Goal: Task Accomplishment & Management: Use online tool/utility

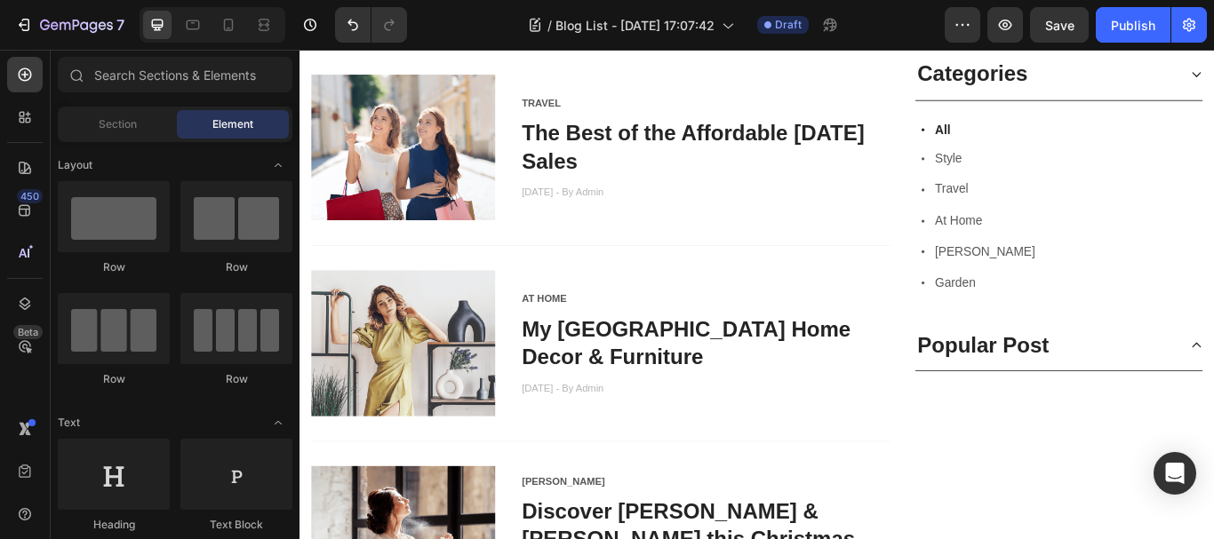
scroll to position [978, 0]
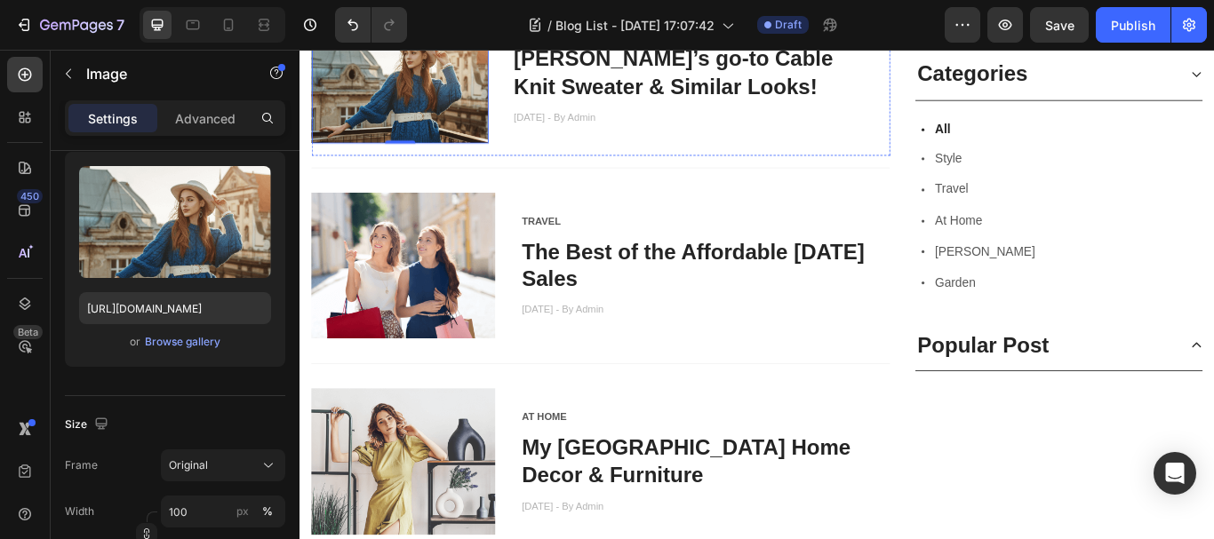
scroll to position [711, 0]
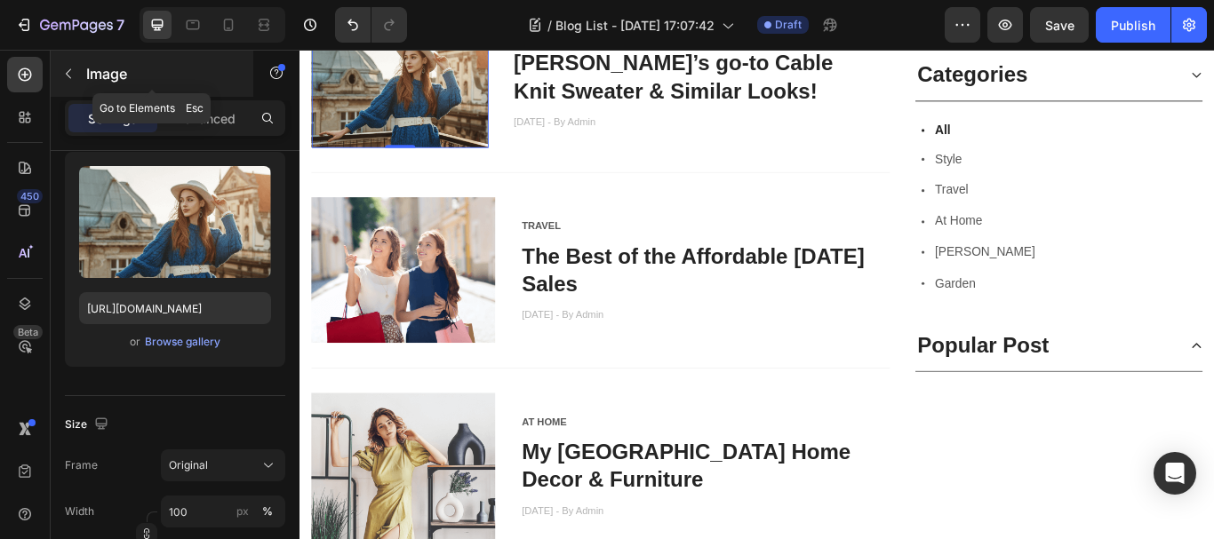
click at [68, 73] on icon "button" at bounding box center [68, 74] width 5 height 10
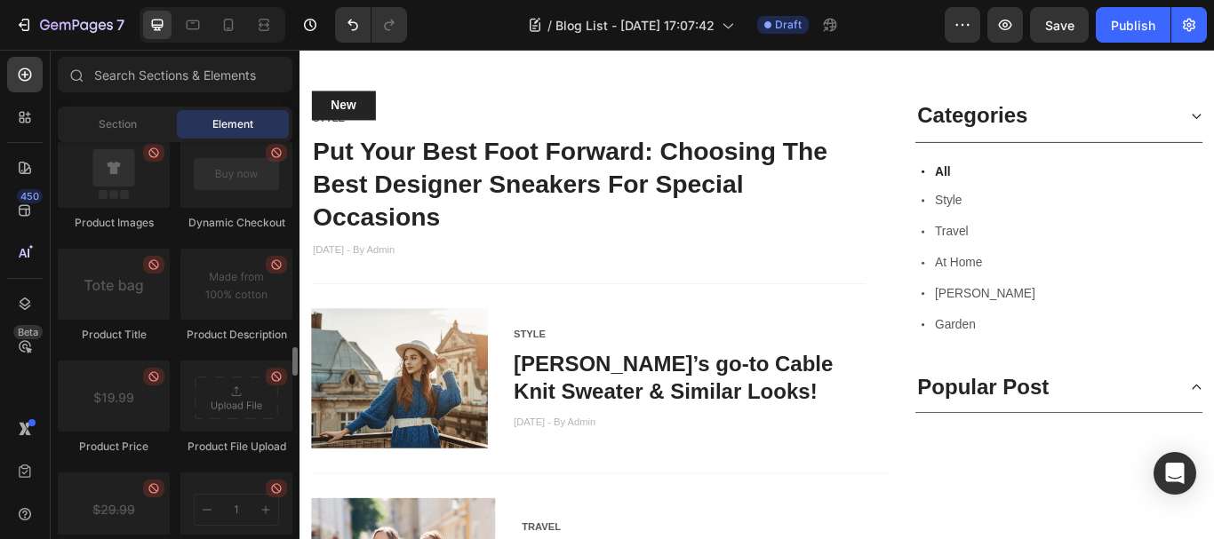
scroll to position [267, 0]
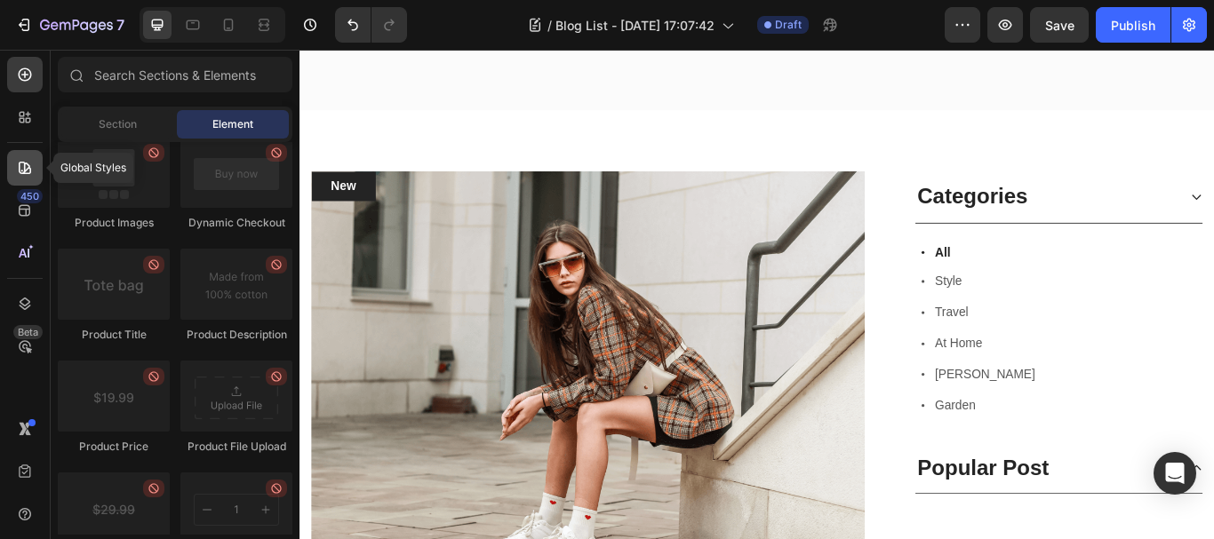
click at [28, 169] on icon at bounding box center [25, 168] width 12 height 12
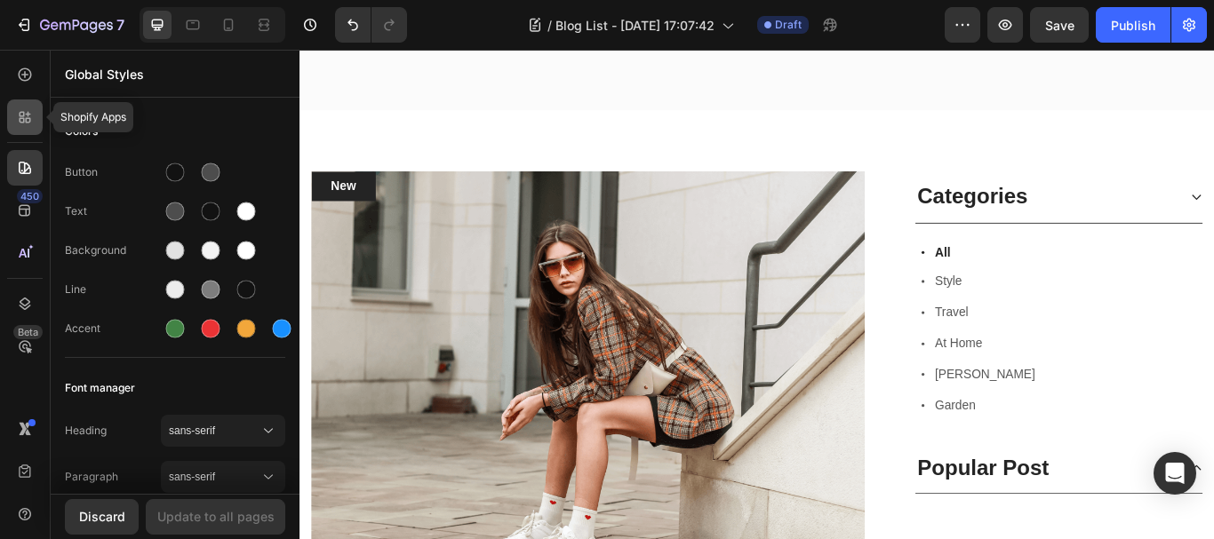
click at [19, 122] on icon at bounding box center [25, 117] width 18 height 18
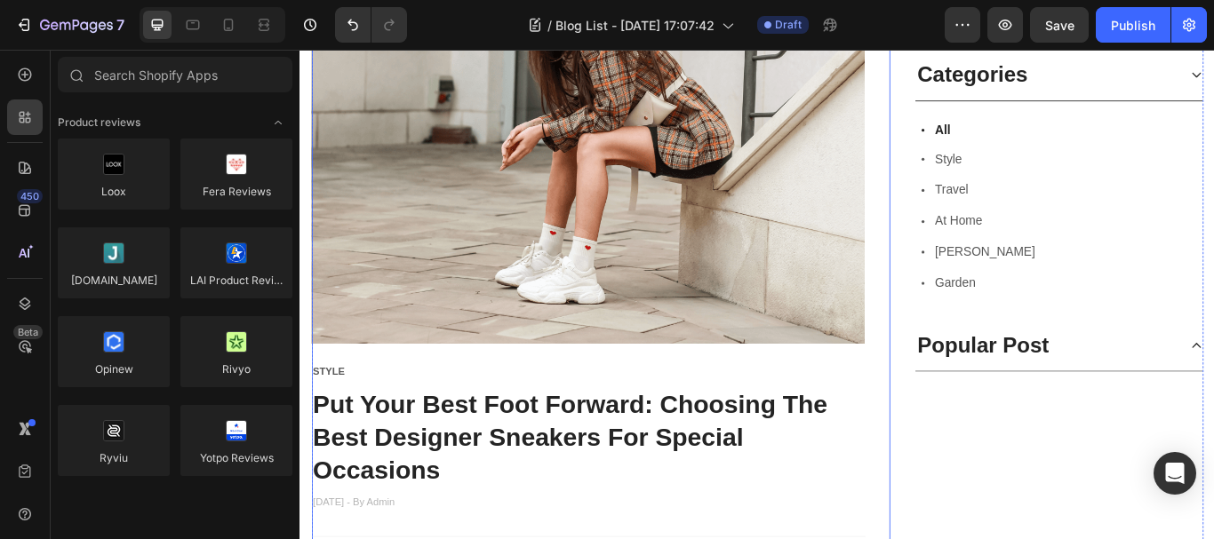
scroll to position [622, 0]
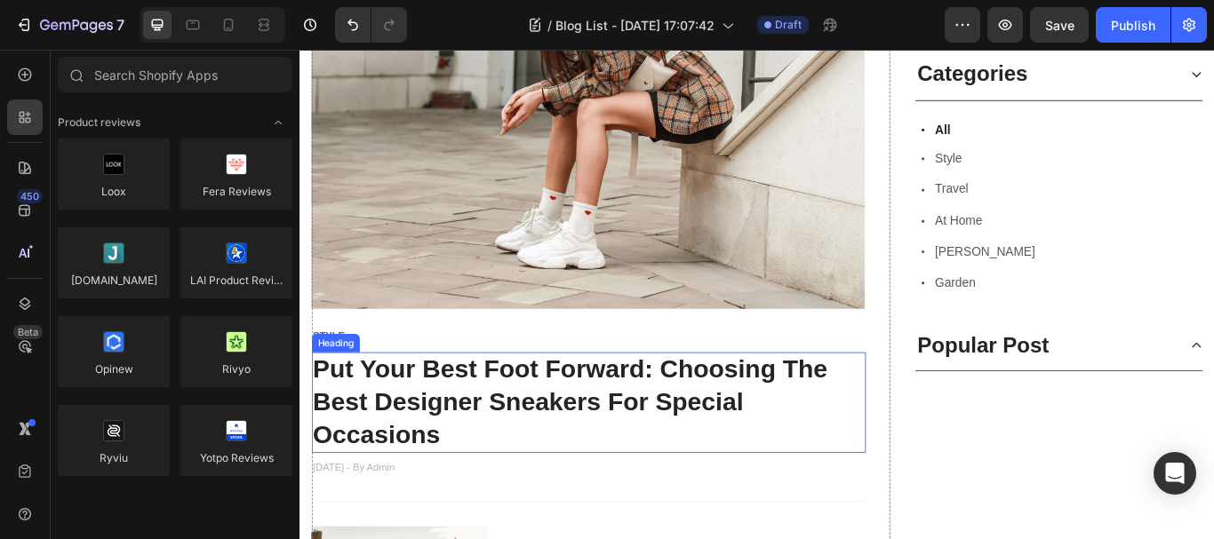
click at [558, 440] on link "Put Your Best Foot Forward: Choosing The Best Designer Sneakers For Special Occ…" at bounding box center [615, 460] width 600 height 109
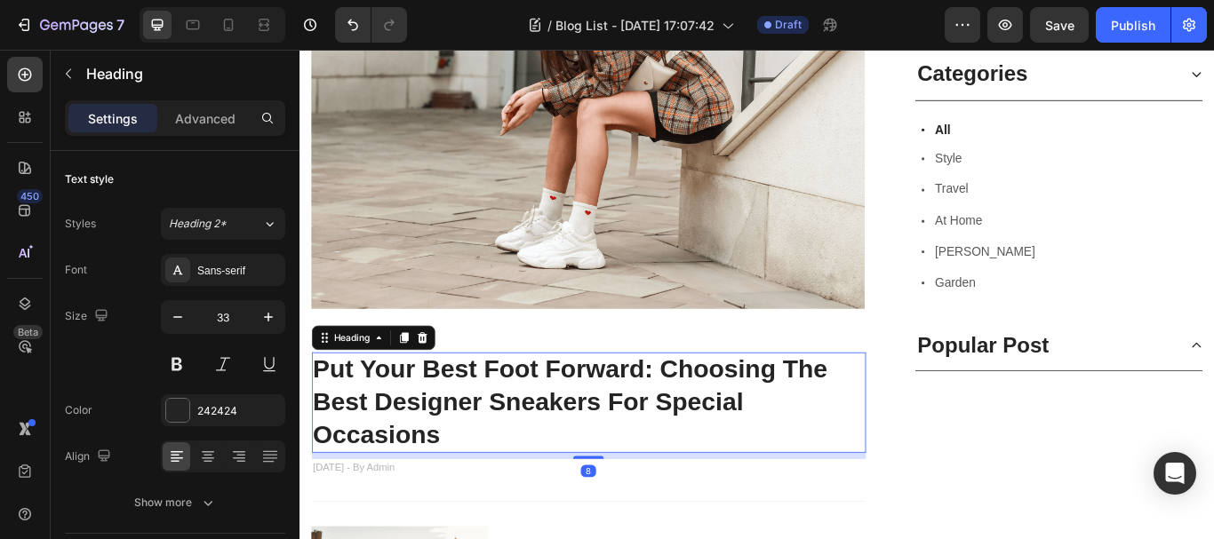
click at [588, 485] on p "Put Your Best Foot Forward: Choosing The Best Designer Sneakers For Special Occ…" at bounding box center [636, 461] width 643 height 115
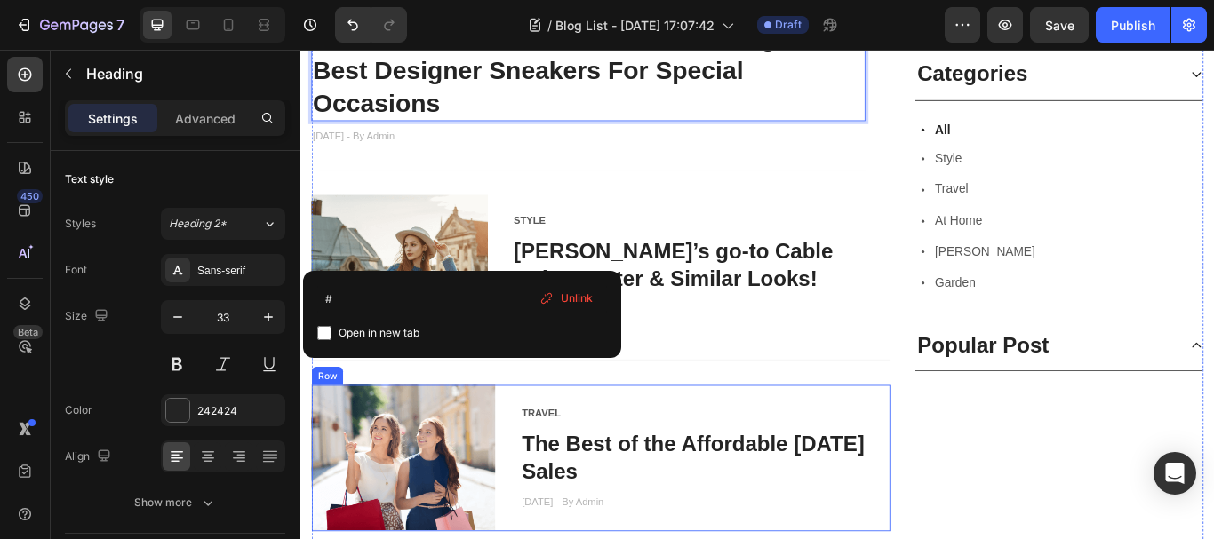
scroll to position [1066, 0]
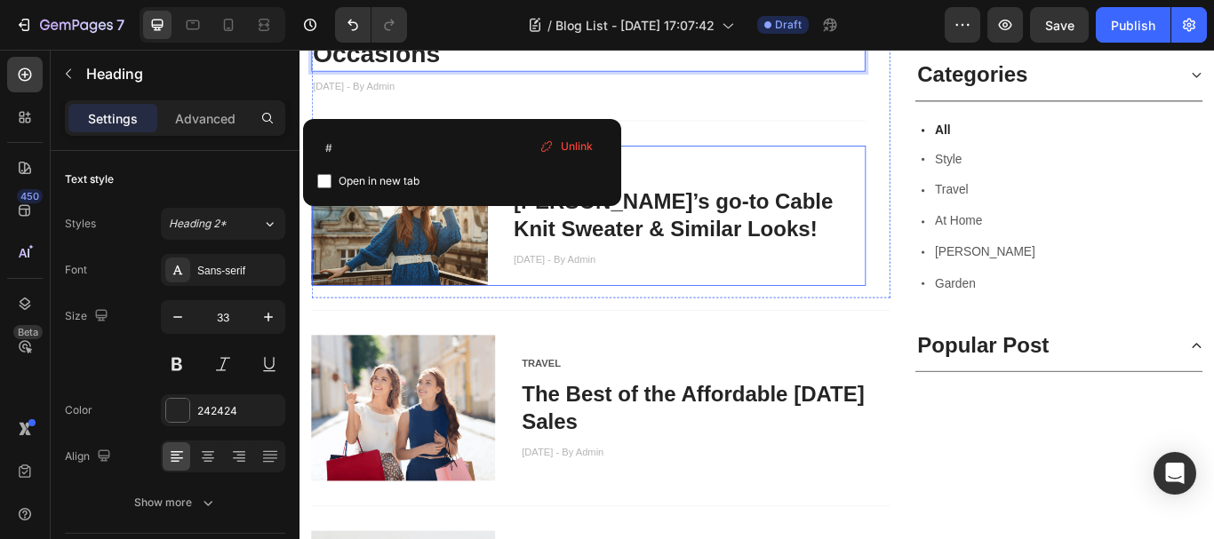
click at [729, 170] on div "STYLE Text block Danielle’s go-to Cable Knit Sweater & Similar Looks! Heading N…" at bounding box center [752, 244] width 411 height 164
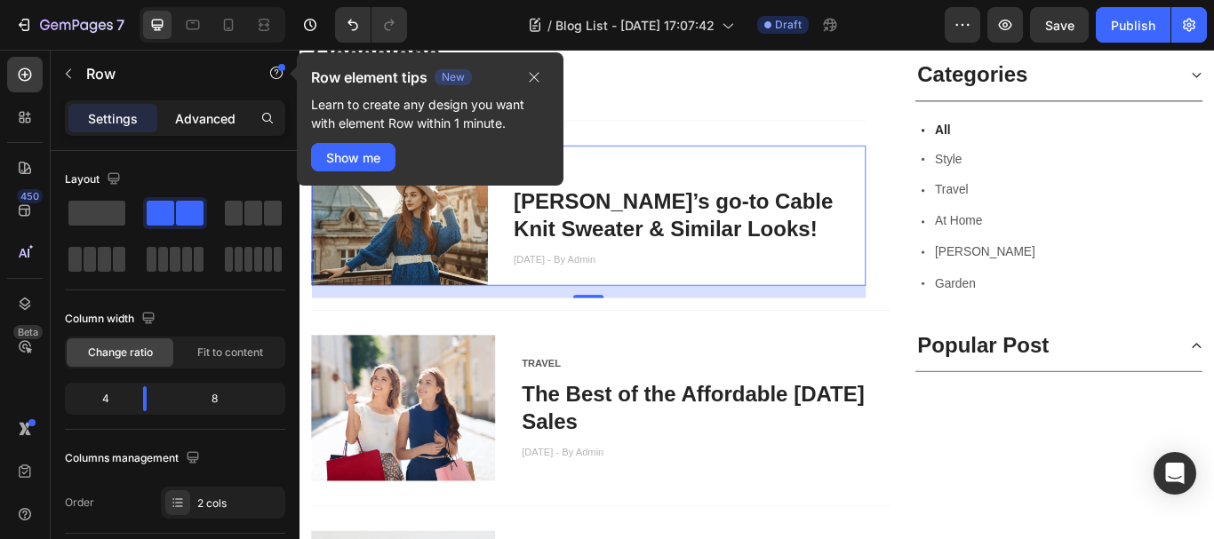
click at [215, 124] on p "Advanced" at bounding box center [205, 118] width 60 height 19
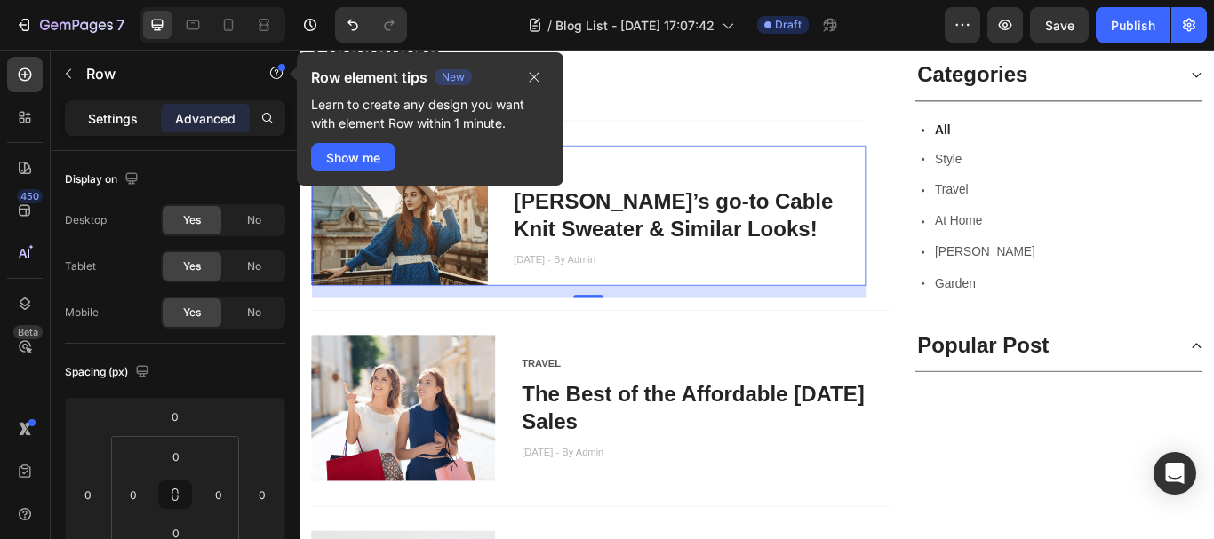
click at [95, 106] on div "Settings" at bounding box center [112, 118] width 89 height 28
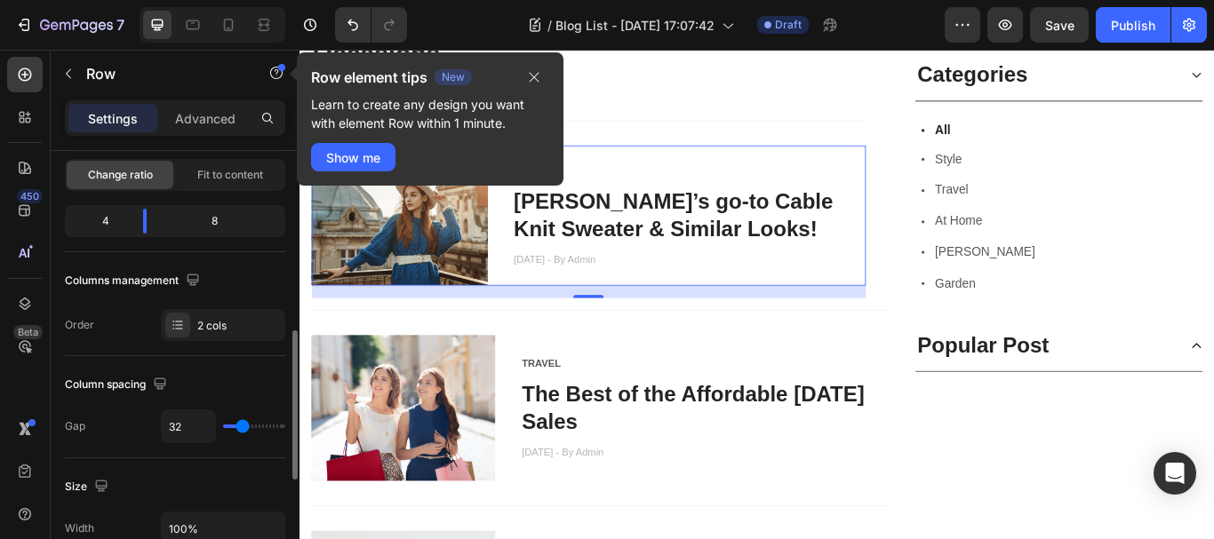
scroll to position [267, 0]
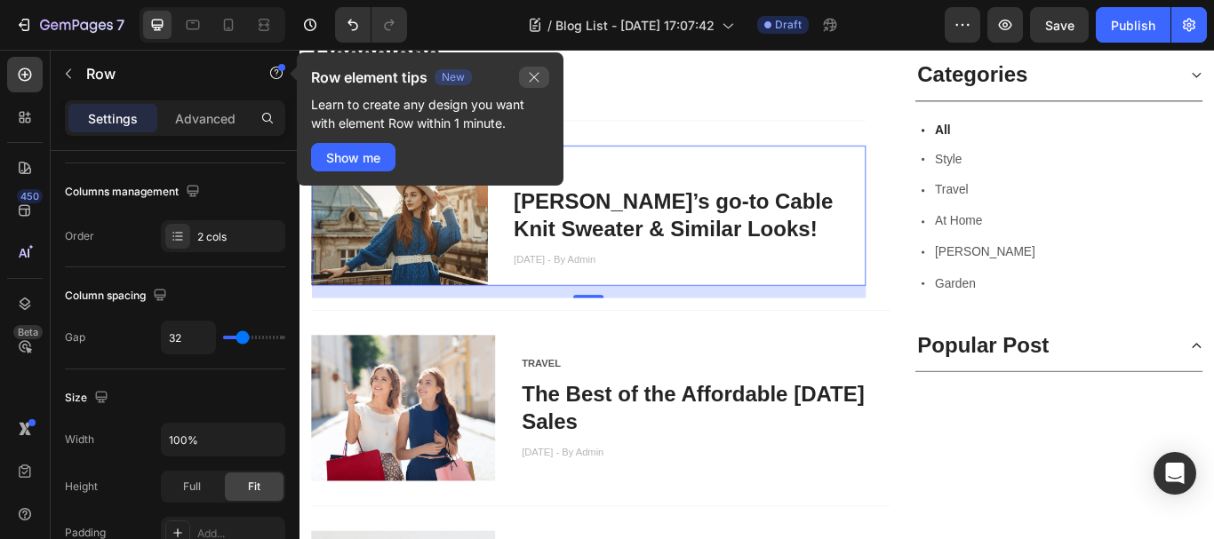
click at [535, 77] on icon "button" at bounding box center [534, 77] width 14 height 14
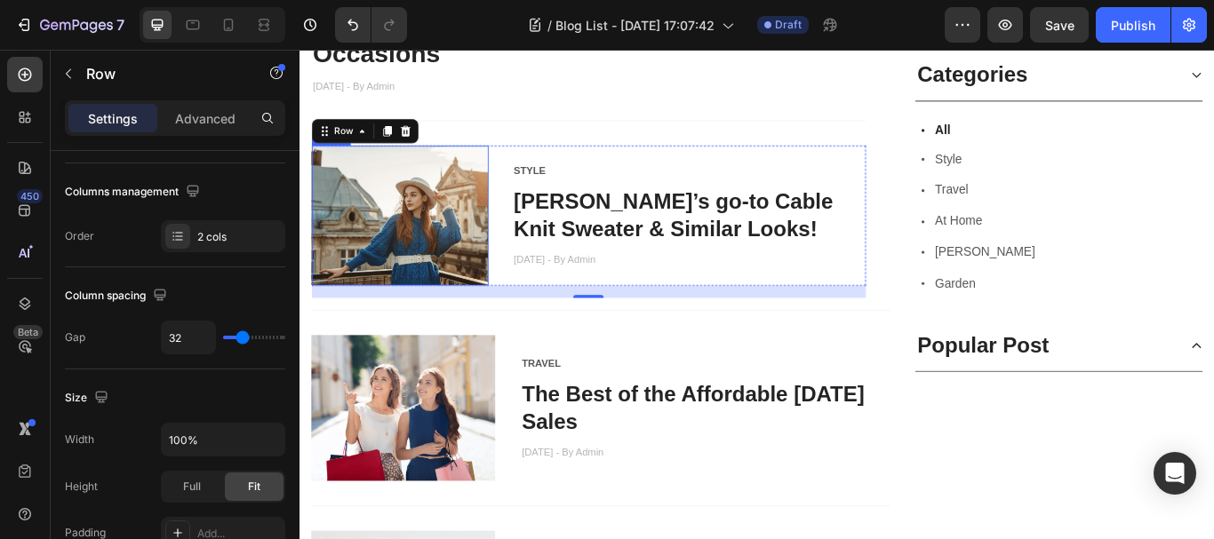
click at [363, 197] on img at bounding box center [416, 244] width 206 height 164
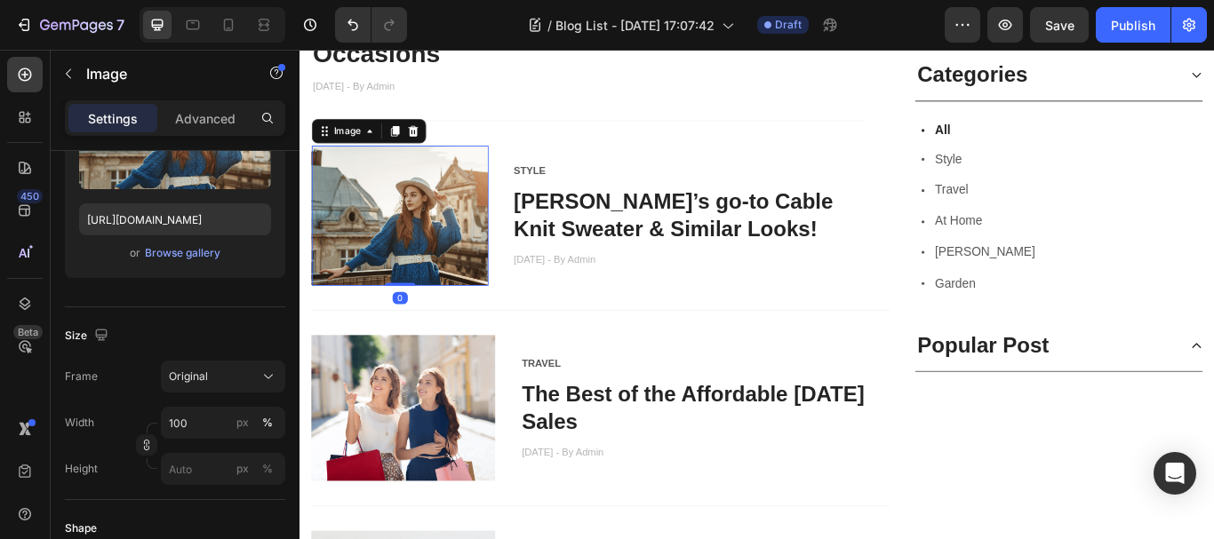
scroll to position [0, 0]
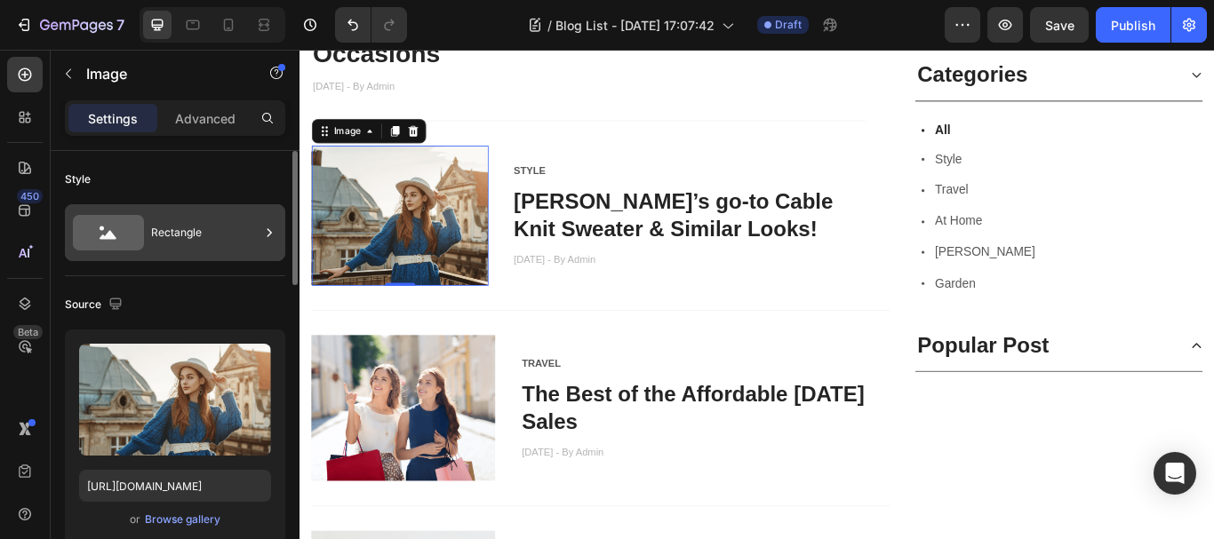
click at [268, 234] on icon at bounding box center [269, 233] width 18 height 18
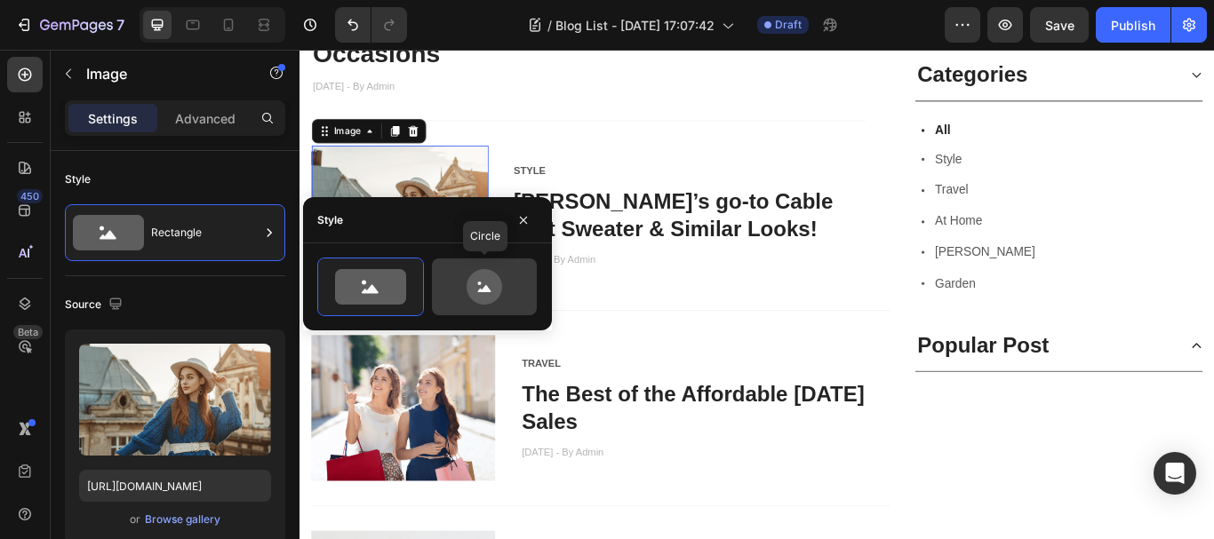
click at [463, 287] on icon at bounding box center [485, 287] width 84 height 36
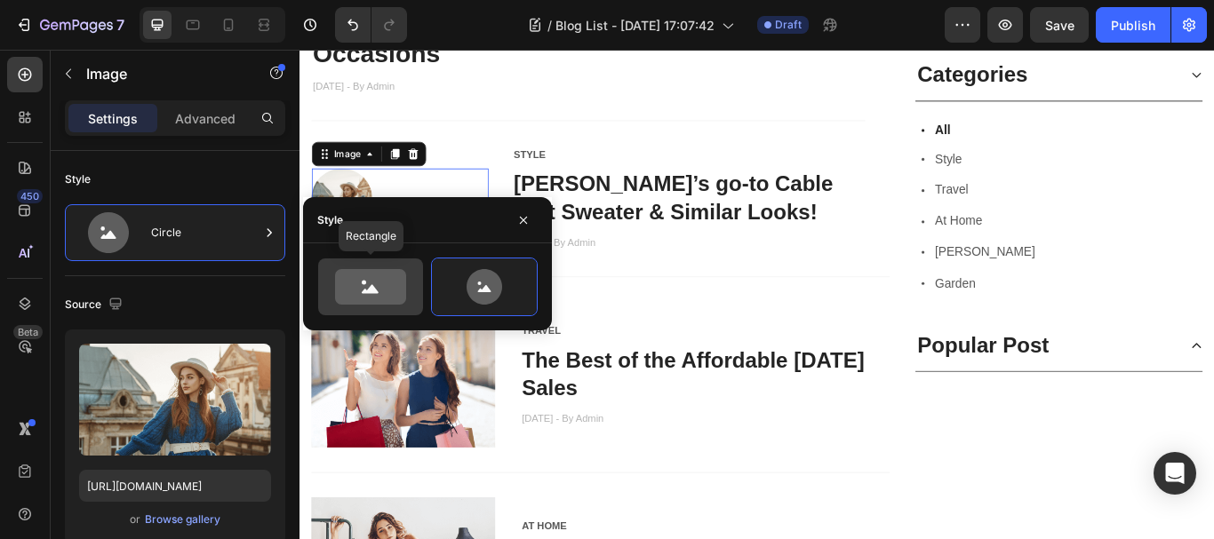
click at [363, 291] on icon at bounding box center [370, 289] width 17 height 9
type input "100"
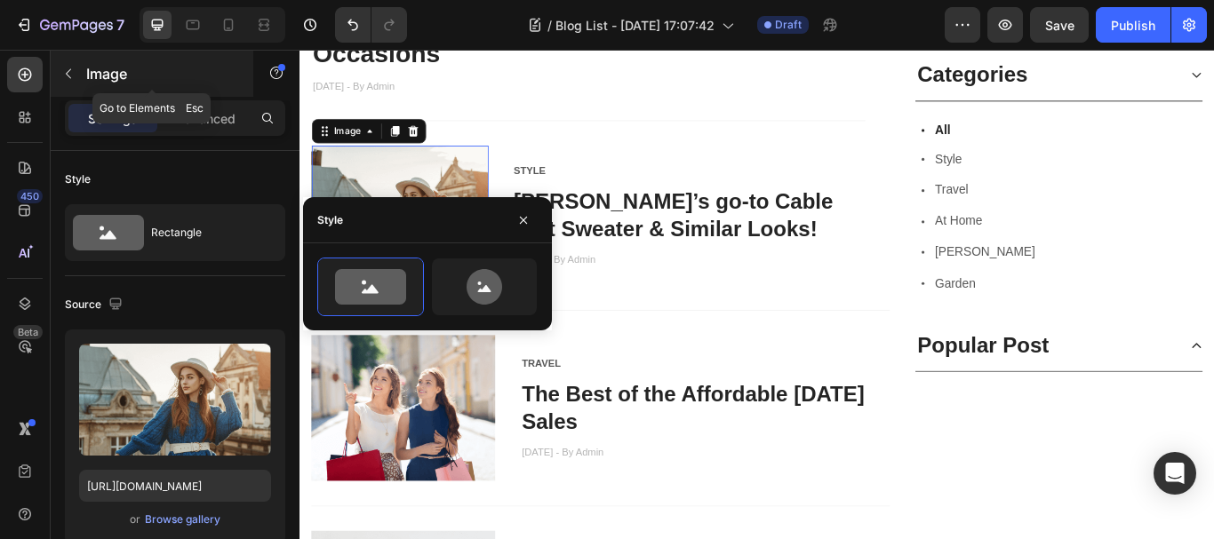
click at [77, 72] on button "button" at bounding box center [68, 74] width 28 height 28
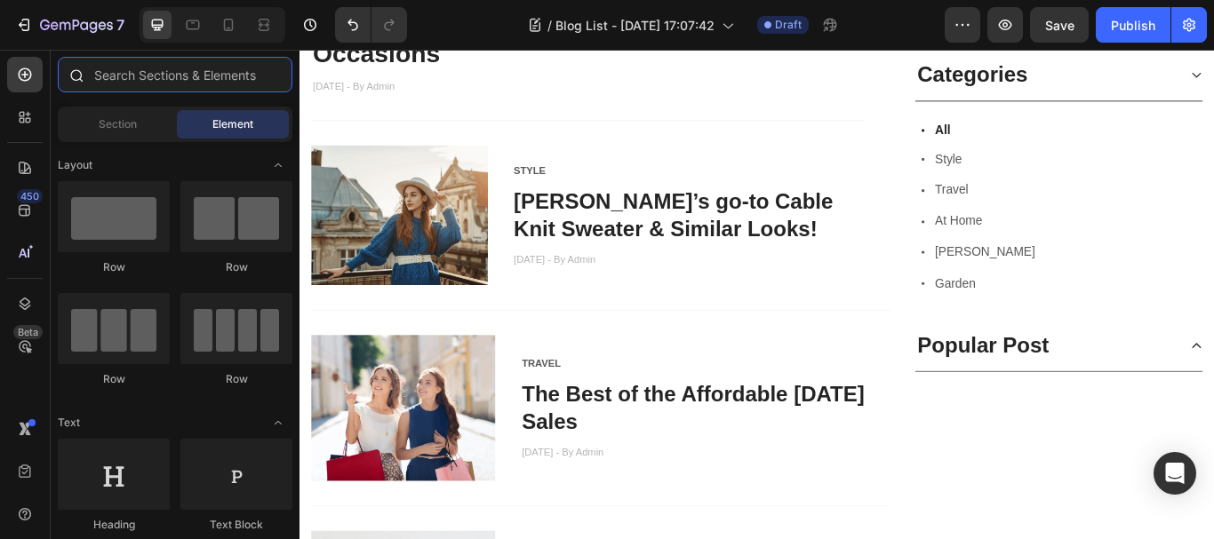
click at [178, 78] on input "text" at bounding box center [175, 75] width 235 height 36
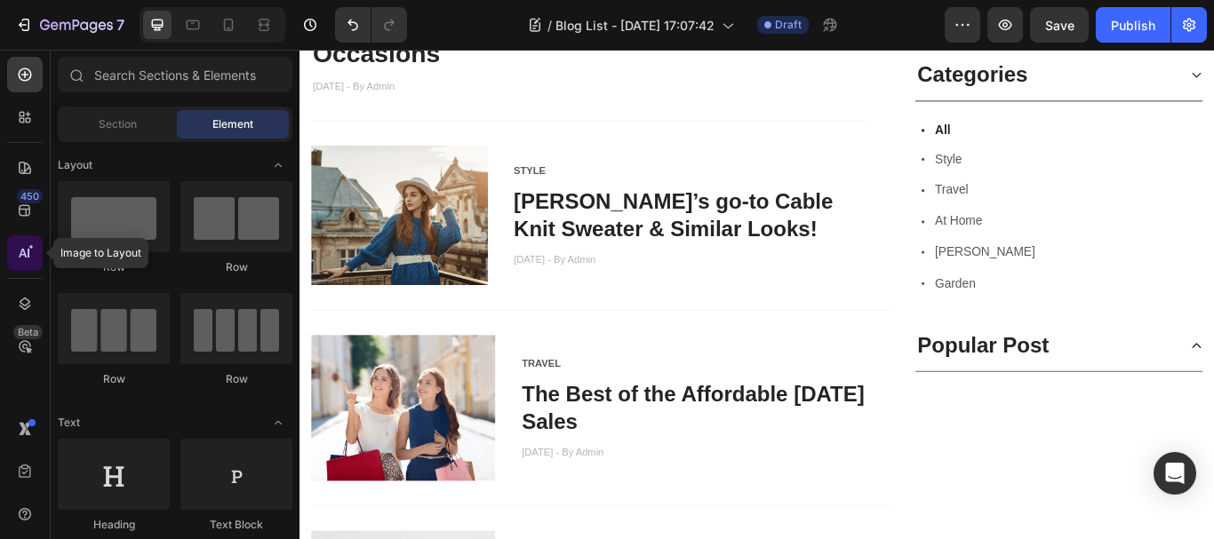
click at [25, 261] on icon at bounding box center [25, 253] width 18 height 18
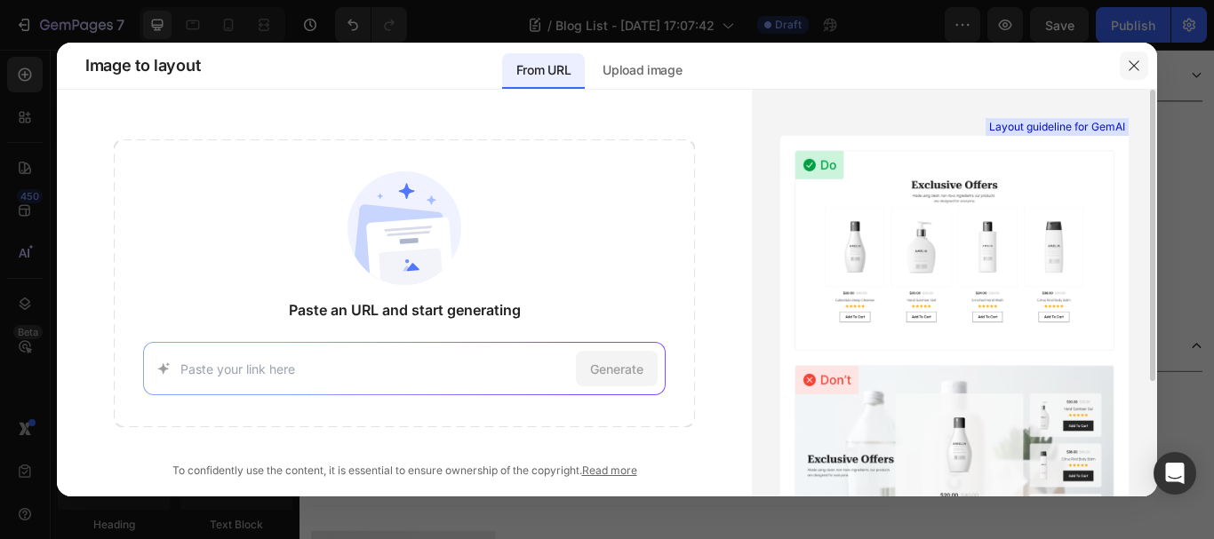
click at [1137, 59] on icon "button" at bounding box center [1134, 66] width 14 height 14
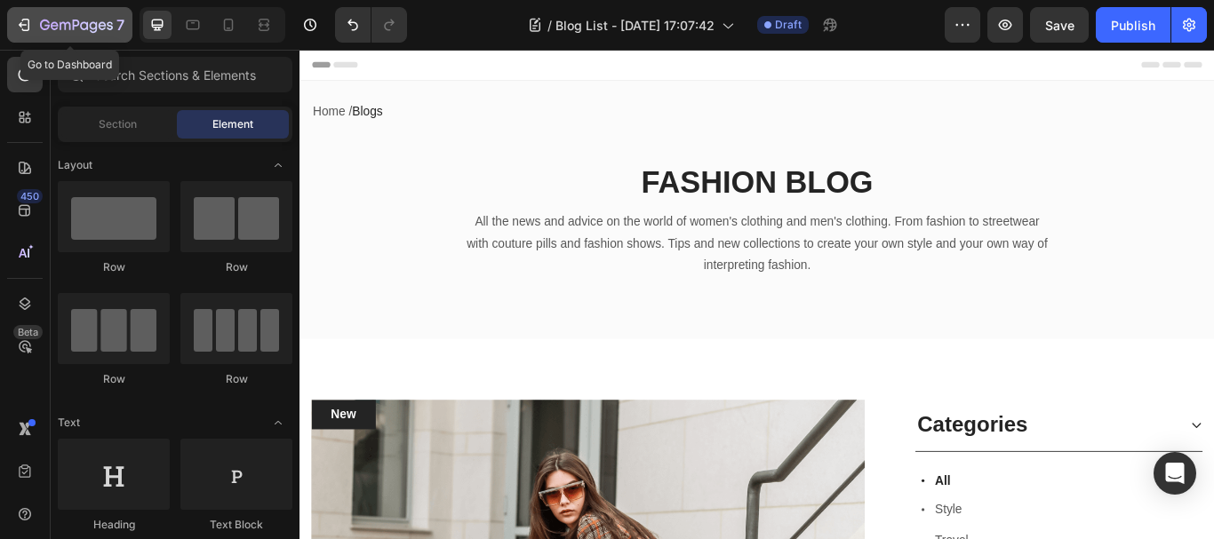
click at [13, 24] on button "7" at bounding box center [69, 25] width 125 height 36
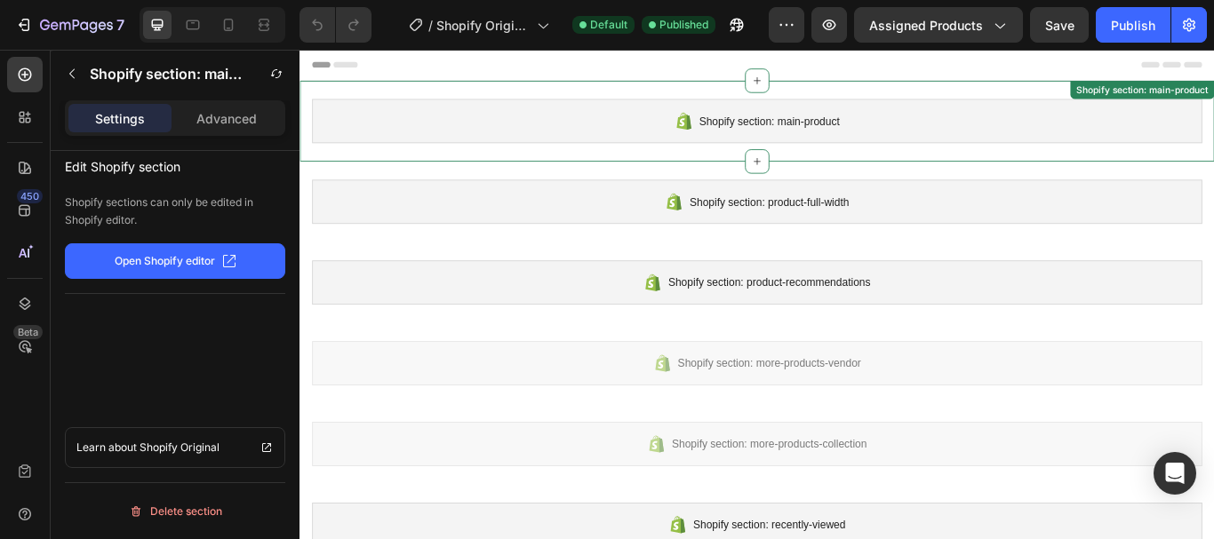
click at [745, 123] on icon at bounding box center [747, 133] width 21 height 21
click at [201, 262] on p "Open Shopify editor" at bounding box center [165, 261] width 100 height 16
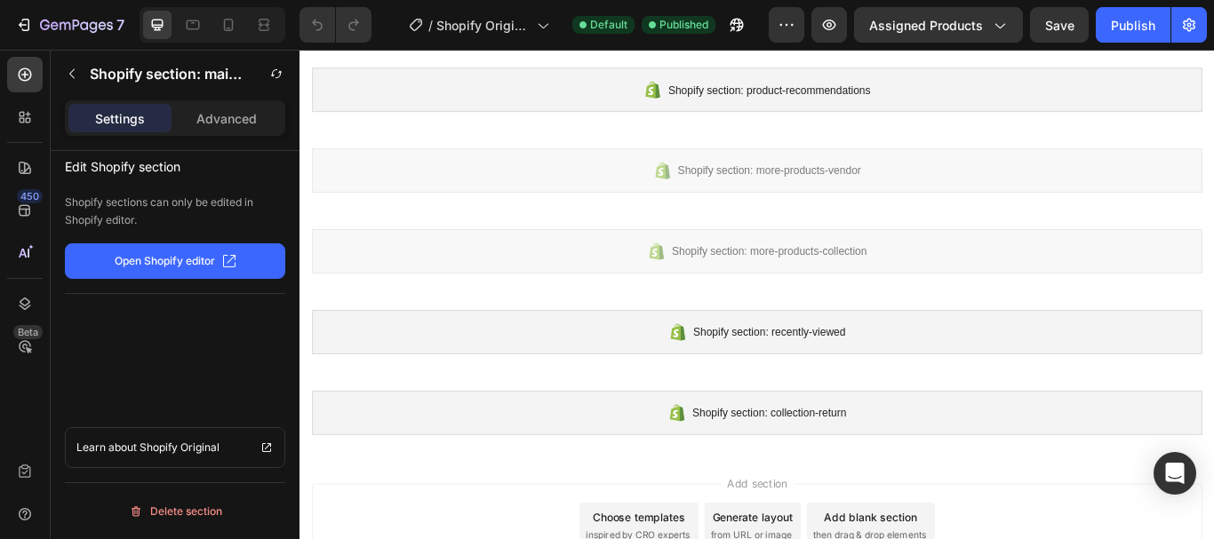
scroll to position [160, 0]
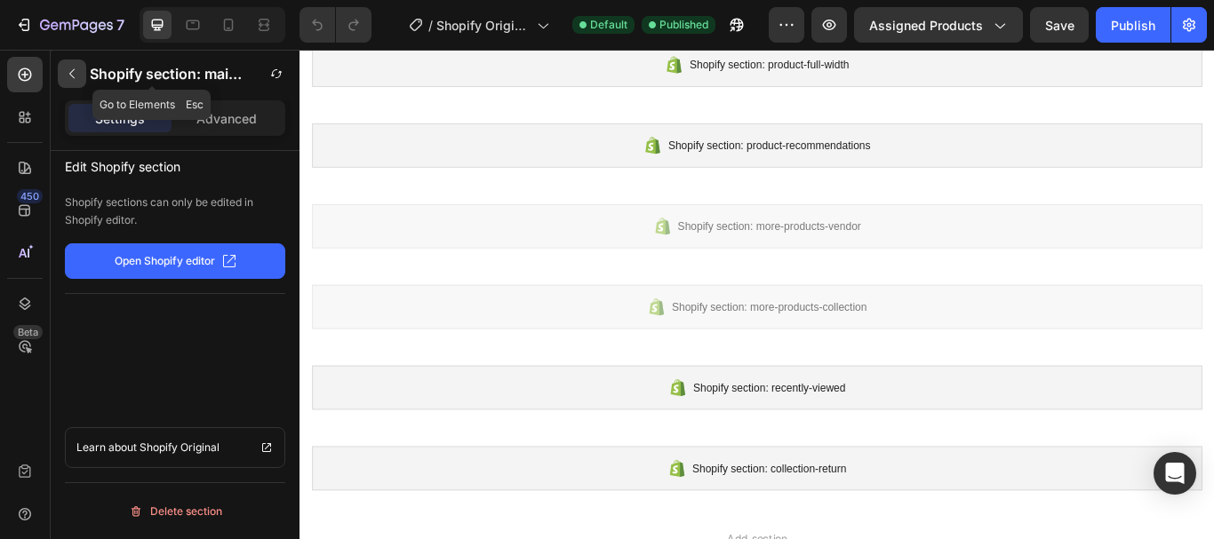
click at [70, 78] on icon "button" at bounding box center [72, 74] width 14 height 14
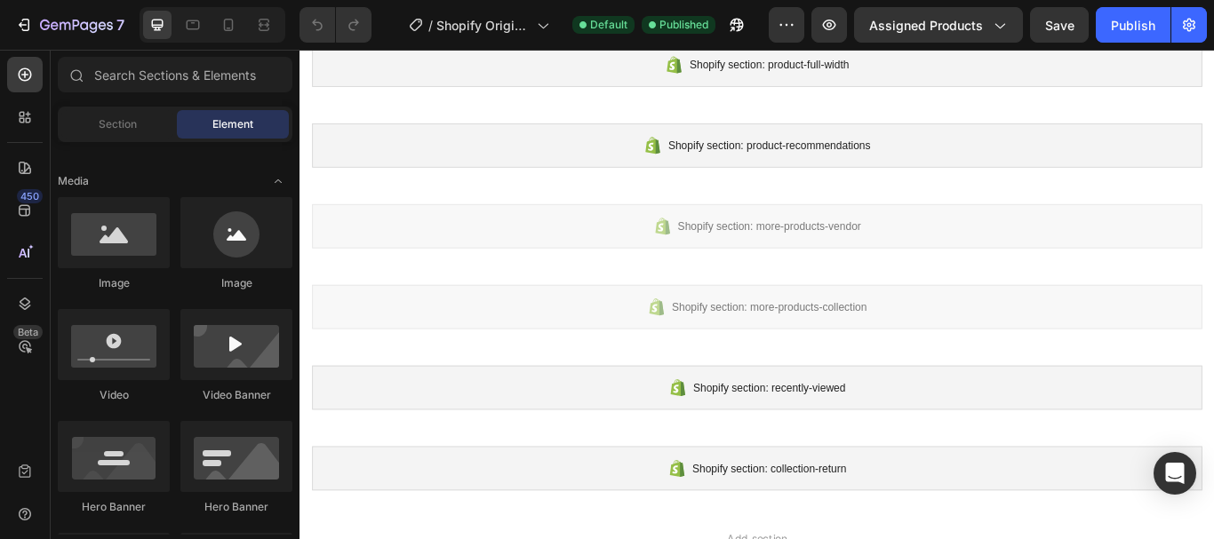
scroll to position [267, 0]
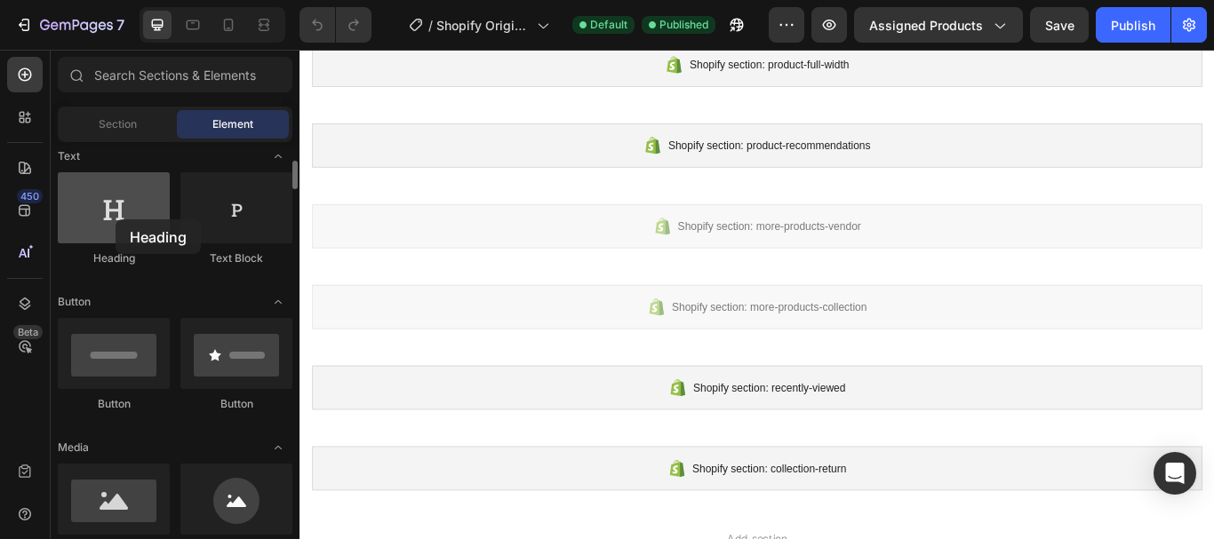
click at [116, 220] on div at bounding box center [114, 207] width 112 height 71
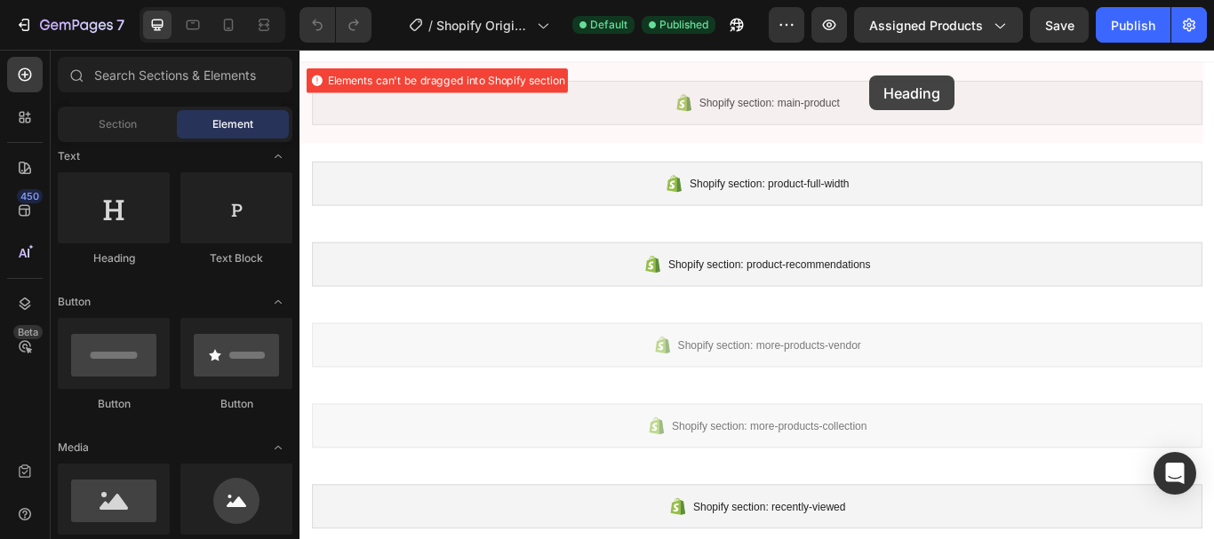
scroll to position [0, 0]
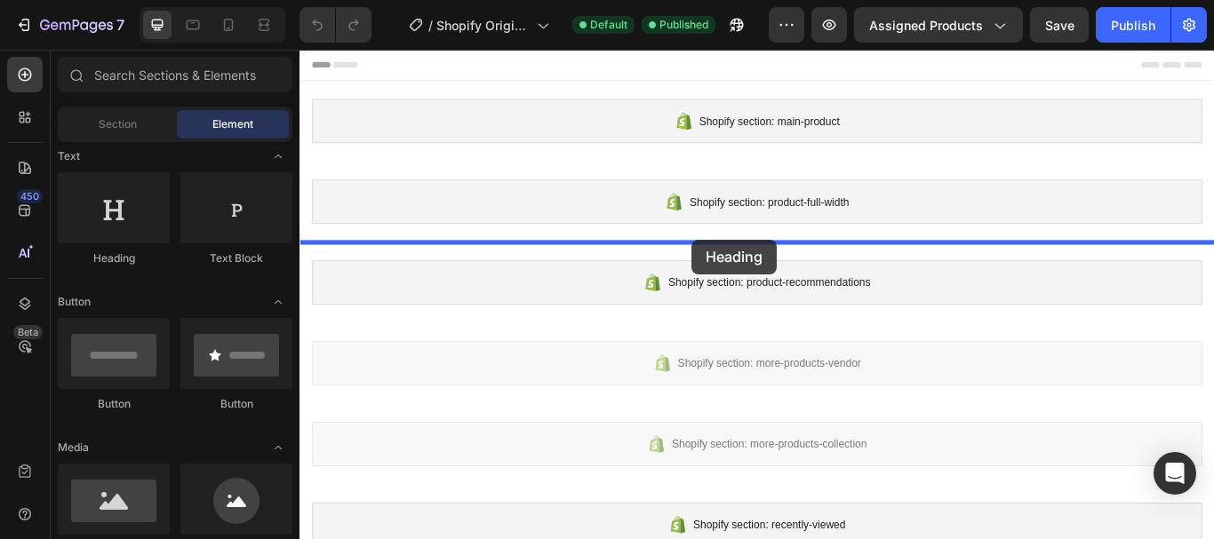
drag, startPoint x: 412, startPoint y: 269, endPoint x: 755, endPoint y: 273, distance: 343.1
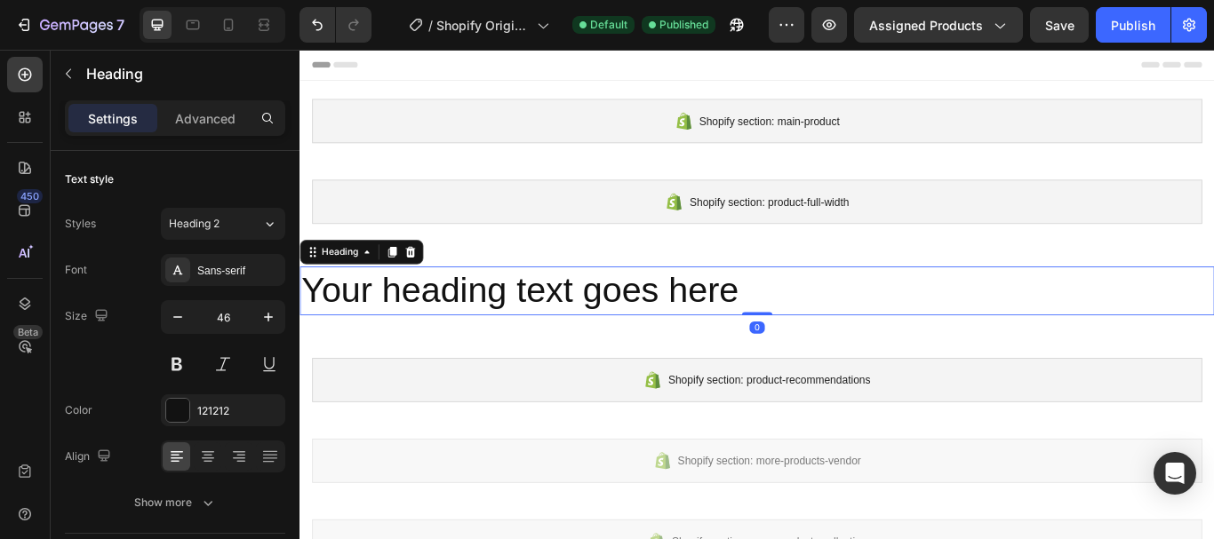
click at [853, 328] on h2 "Your heading text goes here" at bounding box center [832, 331] width 1066 height 57
click at [252, 216] on div "Heading 2" at bounding box center [215, 224] width 93 height 16
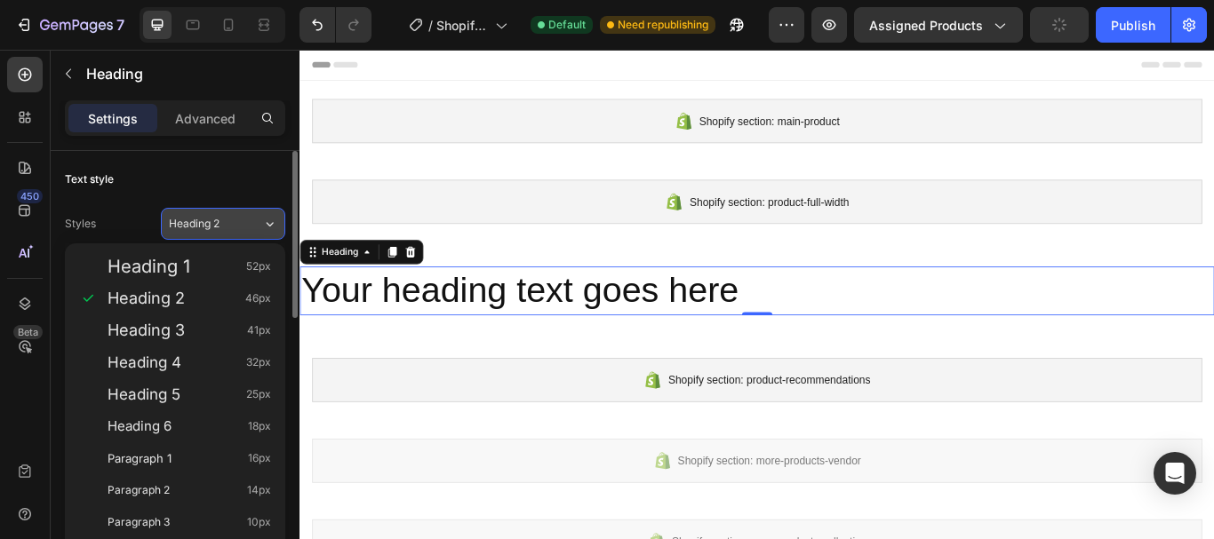
click at [252, 216] on div "Heading 2" at bounding box center [215, 224] width 93 height 16
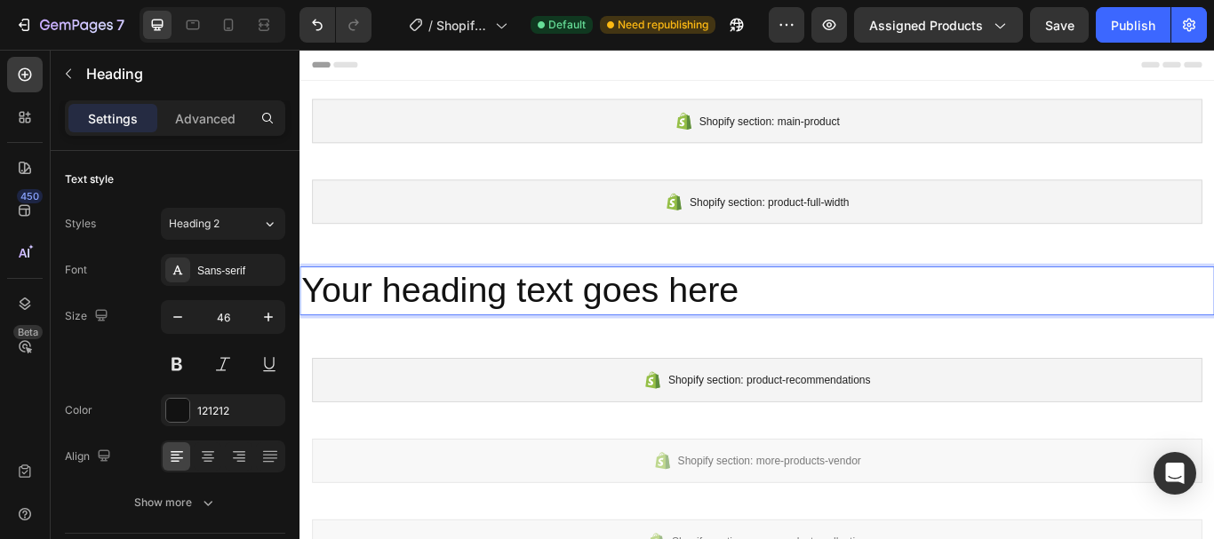
click at [795, 329] on p "Your heading text goes here" at bounding box center [832, 331] width 1063 height 53
click at [893, 345] on p "Your heading text goes here" at bounding box center [832, 331] width 1063 height 53
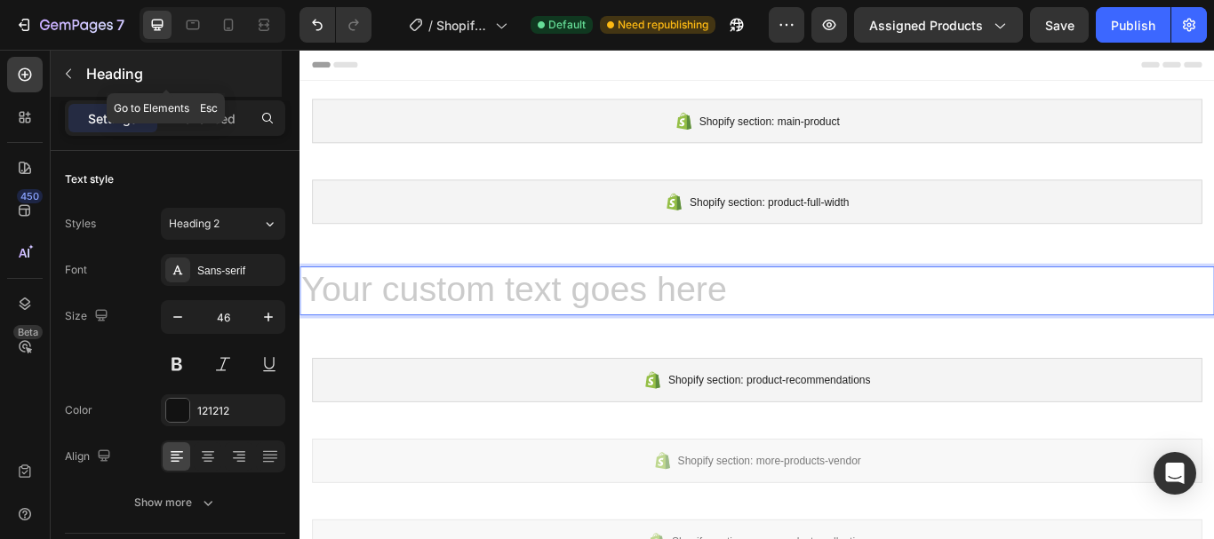
click at [65, 71] on icon "button" at bounding box center [68, 74] width 14 height 14
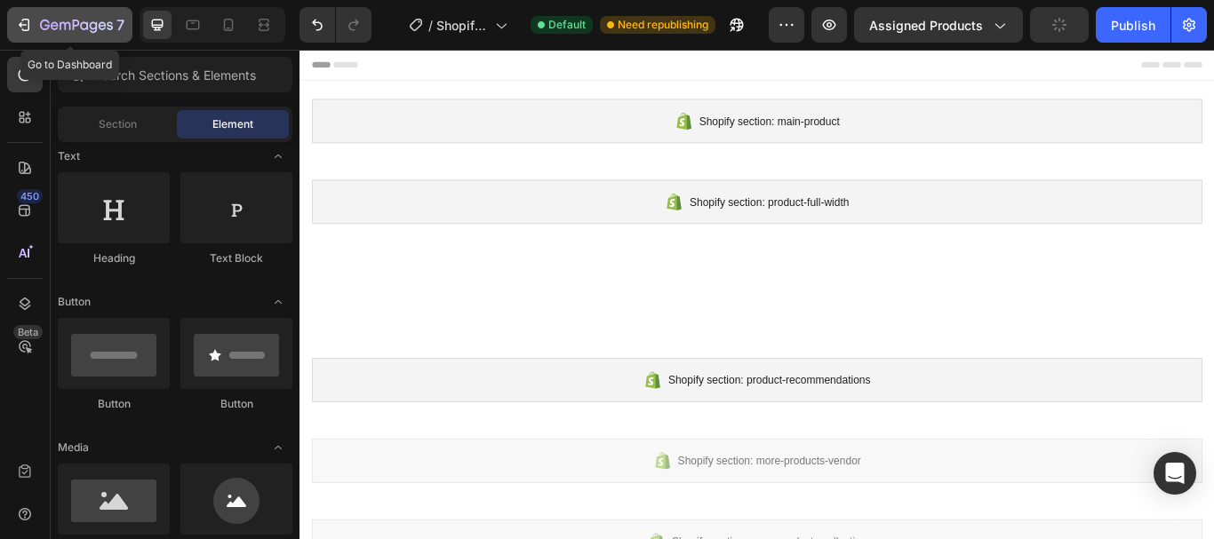
click at [36, 20] on div "7" at bounding box center [69, 24] width 109 height 21
